Goal: Information Seeking & Learning: Learn about a topic

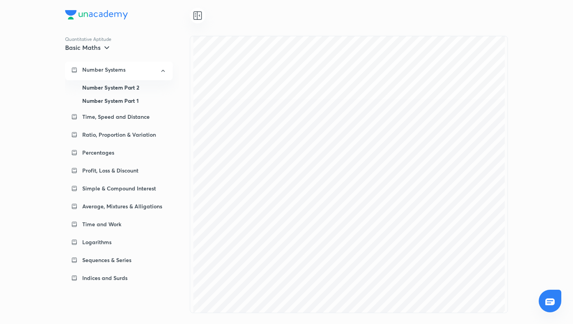
click at [133, 101] on div "Number System Part 1" at bounding box center [124, 100] width 84 height 13
